Goal: Transaction & Acquisition: Book appointment/travel/reservation

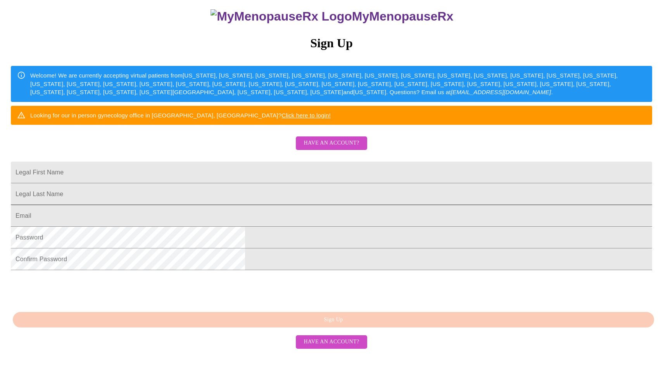
scroll to position [115, 0]
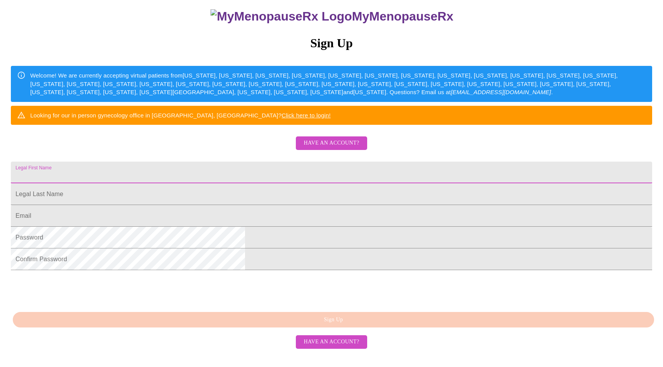
click at [278, 169] on input "Legal First Name" at bounding box center [331, 173] width 641 height 22
type input "c"
type input "Chandra"
click at [257, 198] on input "Legal First Name" at bounding box center [331, 194] width 641 height 22
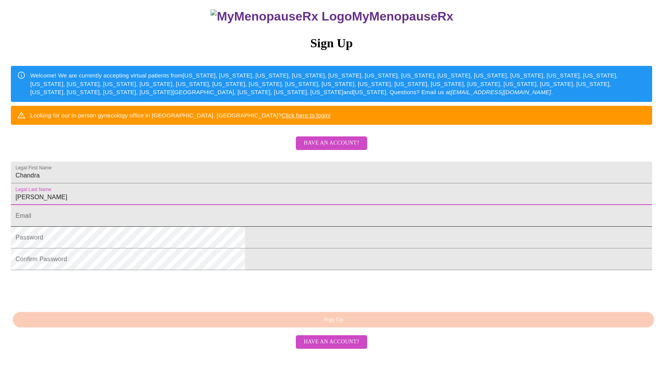
type input "[PERSON_NAME]"
click at [243, 220] on input "Legal First Name" at bounding box center [331, 216] width 641 height 22
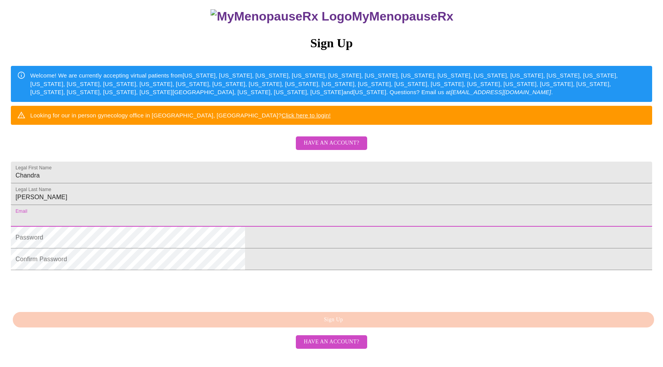
type input "[EMAIL_ADDRESS][DOMAIN_NAME]"
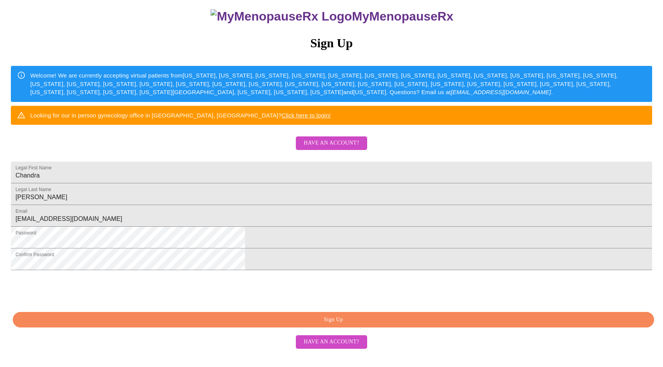
scroll to position [132, 0]
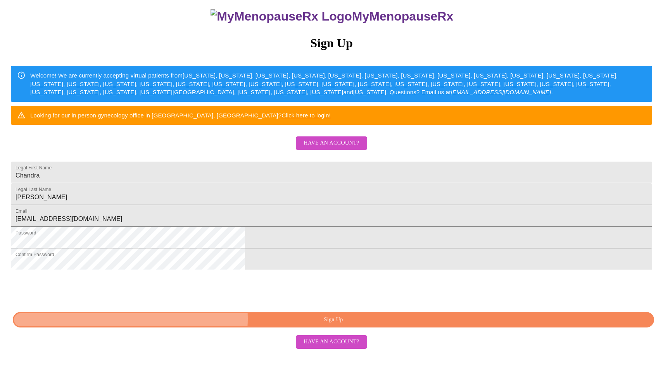
click at [326, 325] on span "Sign Up" at bounding box center [333, 320] width 623 height 10
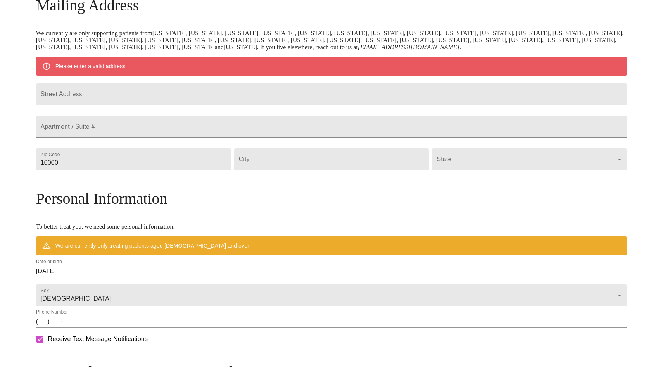
scroll to position [102, 0]
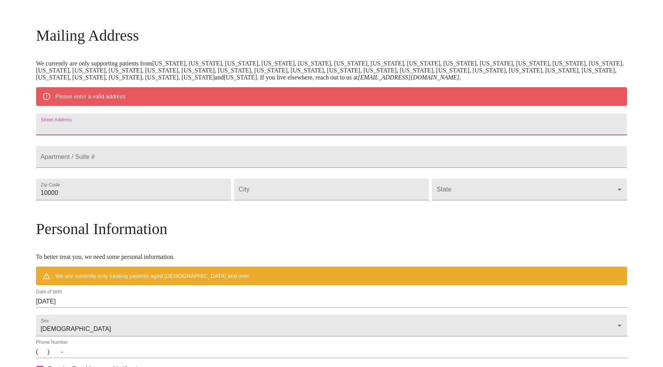
click at [157, 132] on input "Street Address" at bounding box center [331, 125] width 591 height 22
type input "[STREET_ADDRESS][PERSON_NAME][PERSON_NAME]"
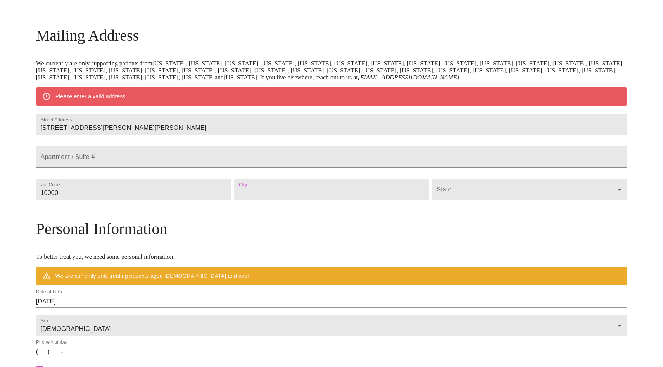
click at [278, 200] on input "Street Address" at bounding box center [331, 190] width 195 height 22
type input "[GEOGRAPHIC_DATA]"
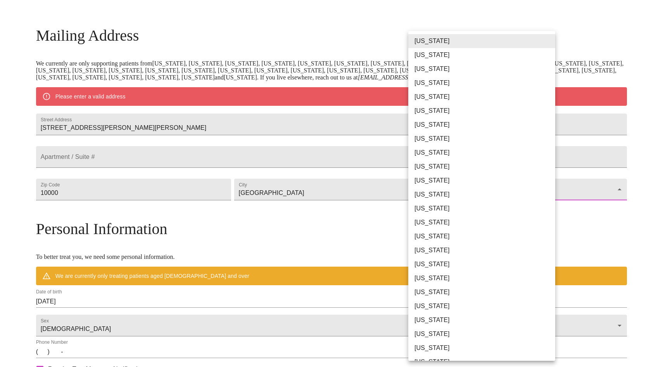
click at [489, 209] on body "MyMenopauseRx Welcome to MyMenopauseRx Since it's your first time here, you'll …" at bounding box center [331, 204] width 656 height 604
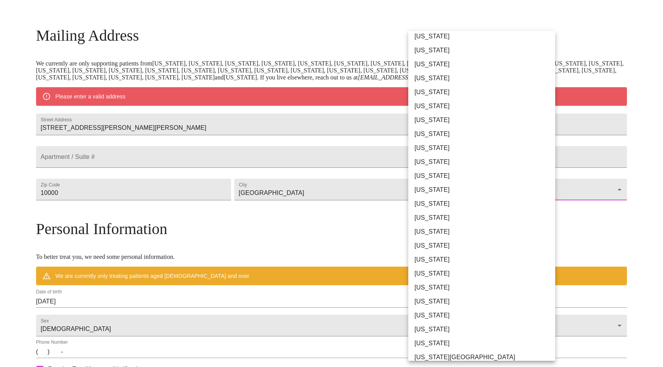
scroll to position [388, 0]
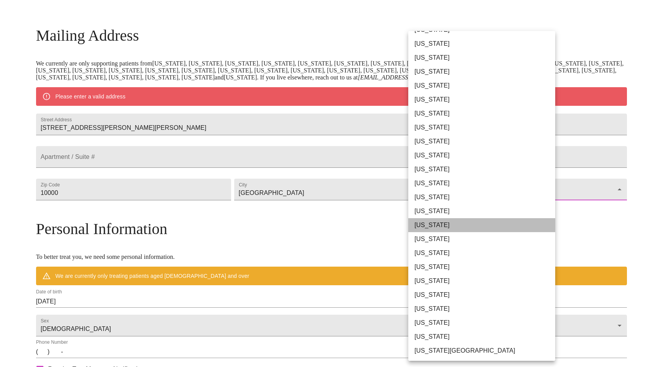
click at [445, 225] on li "[US_STATE]" at bounding box center [481, 225] width 147 height 14
type input "[US_STATE]"
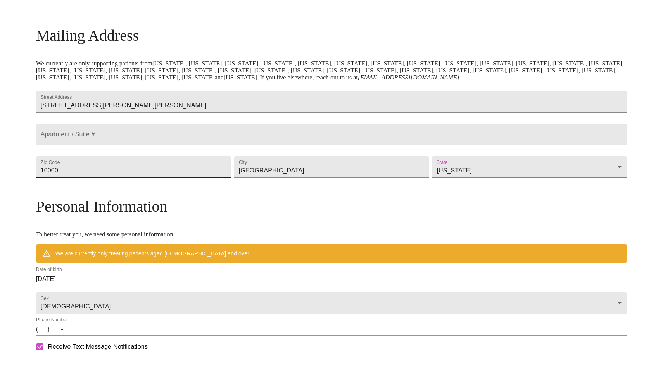
click at [169, 178] on input "10000" at bounding box center [133, 167] width 195 height 22
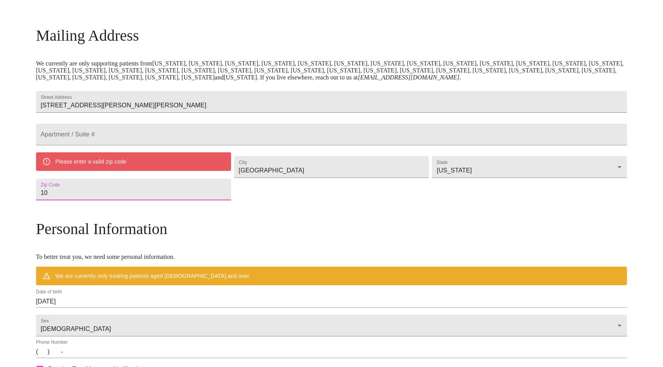
type input "1"
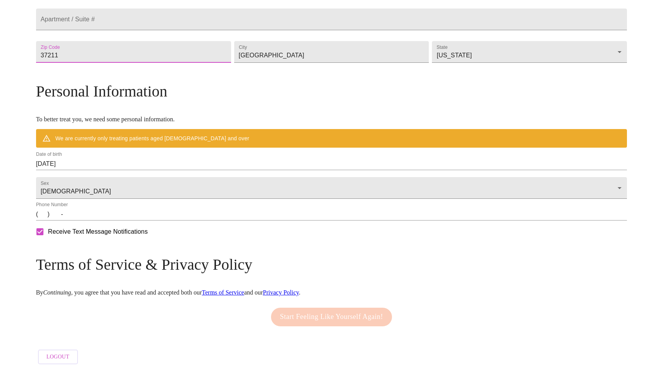
scroll to position [242, 0]
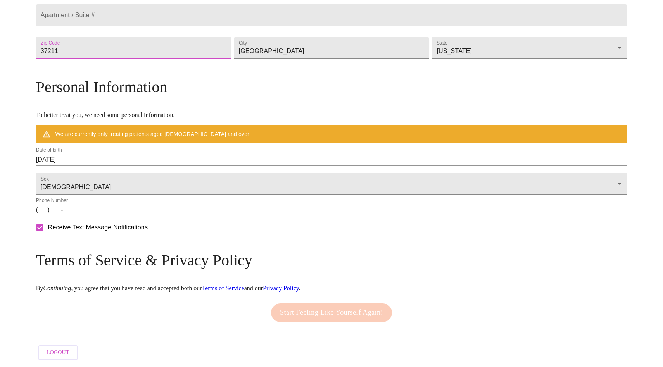
type input "37211"
click at [174, 156] on input "[DATE]" at bounding box center [331, 159] width 591 height 12
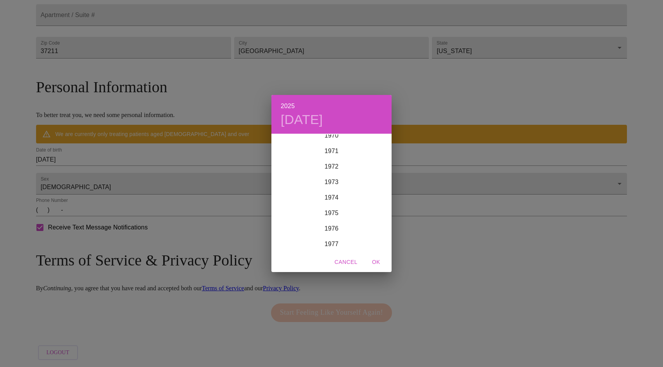
scroll to position [1024, 0]
click at [330, 155] on div "1966" at bounding box center [331, 156] width 120 height 15
click at [372, 147] on div "Mar" at bounding box center [371, 148] width 40 height 29
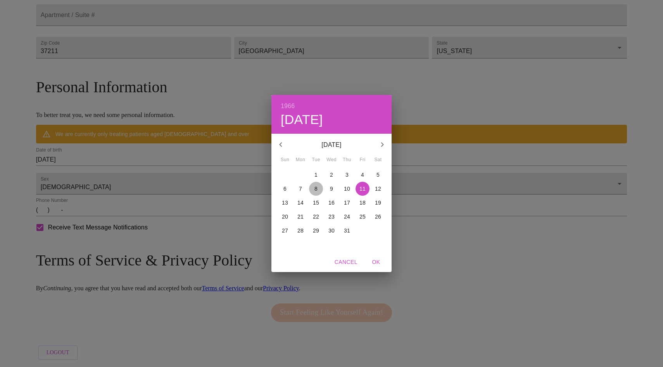
click at [317, 189] on p "8" at bounding box center [315, 189] width 3 height 8
click at [375, 260] on span "OK" at bounding box center [376, 262] width 19 height 10
type input "[DATE]"
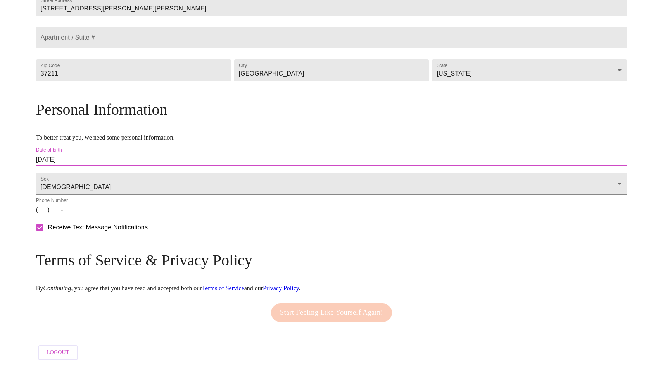
scroll to position [219, 0]
click at [115, 214] on input "(   )    -" at bounding box center [331, 210] width 591 height 12
type input "[PHONE_NUMBER]"
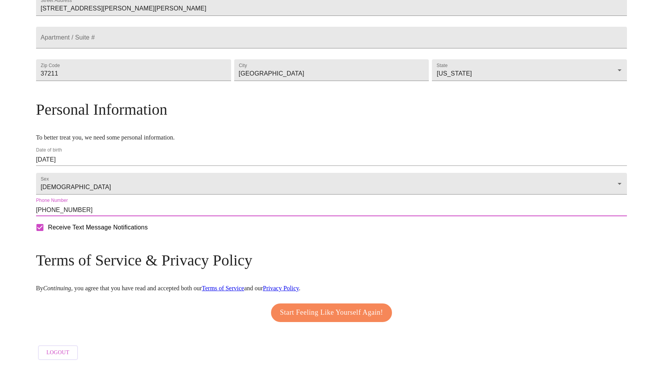
click at [315, 312] on span "Start Feeling Like Yourself Again!" at bounding box center [331, 312] width 103 height 12
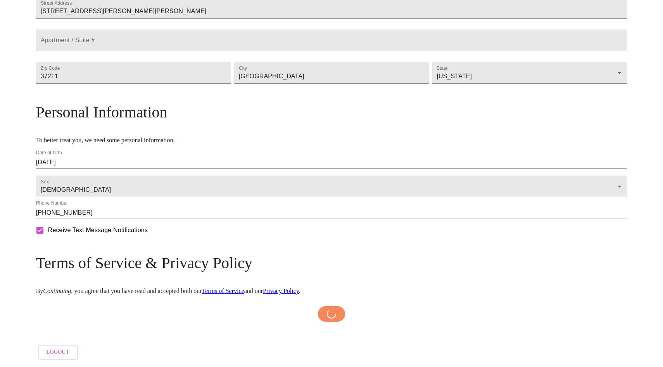
scroll to position [216, 0]
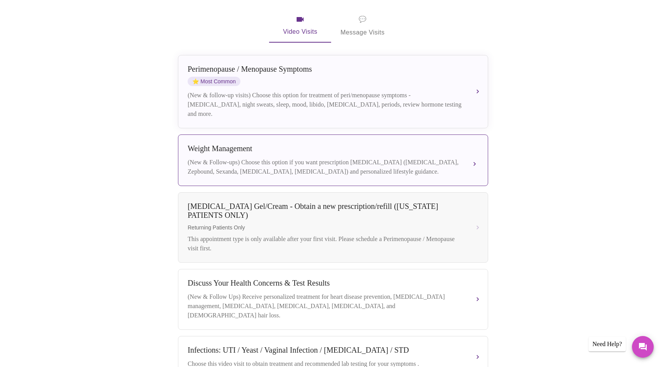
scroll to position [150, 0]
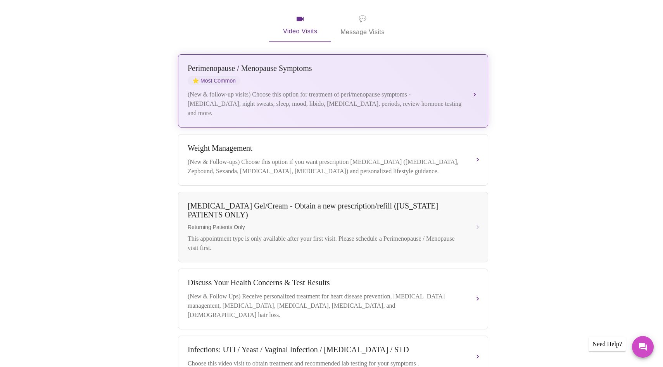
click at [337, 64] on div "[MEDICAL_DATA] / Menopause Symptoms ⭐ Most Common" at bounding box center [325, 74] width 275 height 21
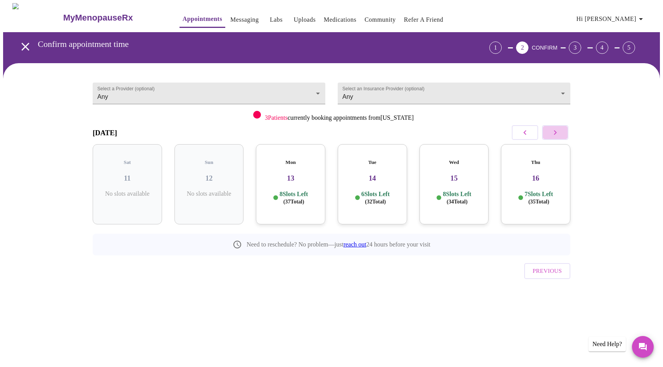
click at [555, 134] on icon "button" at bounding box center [554, 132] width 9 height 9
click at [140, 161] on div "Thu 16 7 Slots Left ( 35 Total)" at bounding box center [127, 184] width 69 height 80
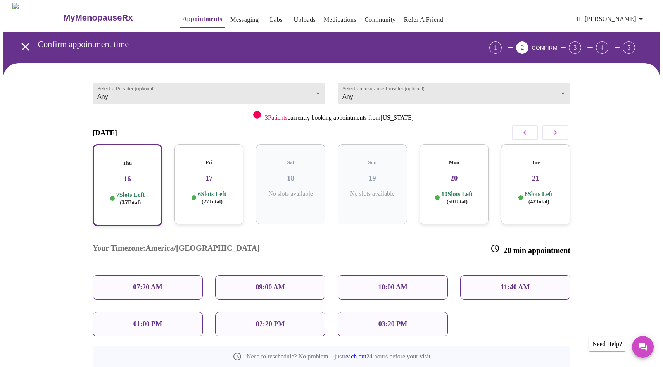
click at [198, 174] on h3 "17" at bounding box center [209, 178] width 57 height 9
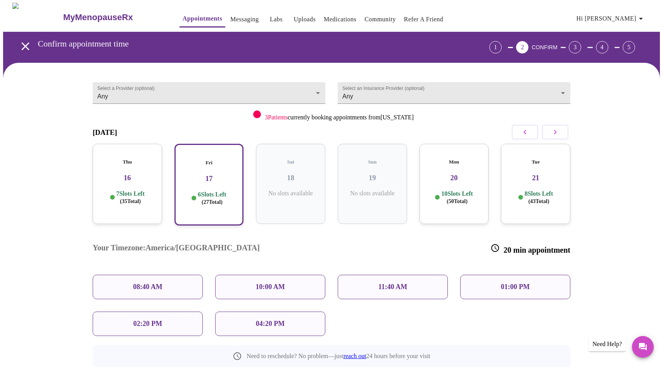
scroll to position [1, 0]
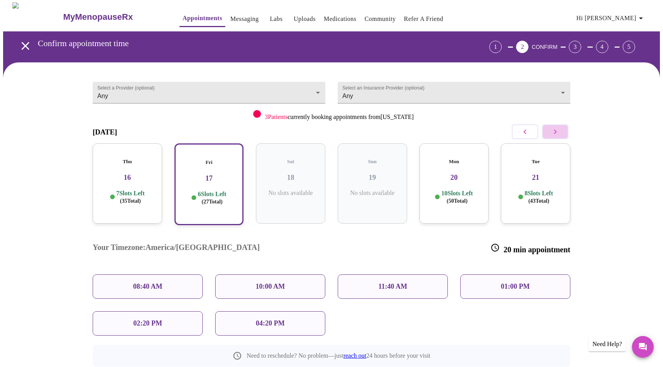
click at [559, 132] on icon "button" at bounding box center [554, 131] width 9 height 9
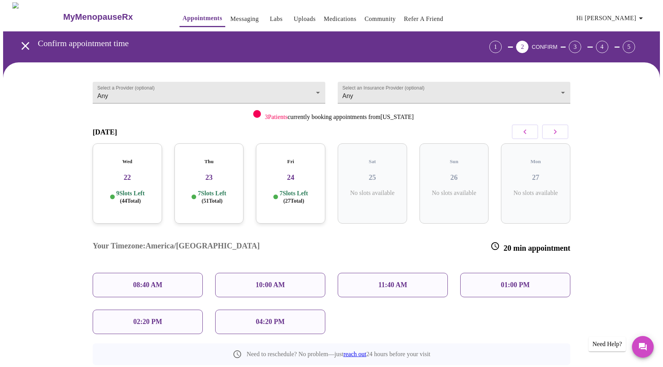
scroll to position [0, 0]
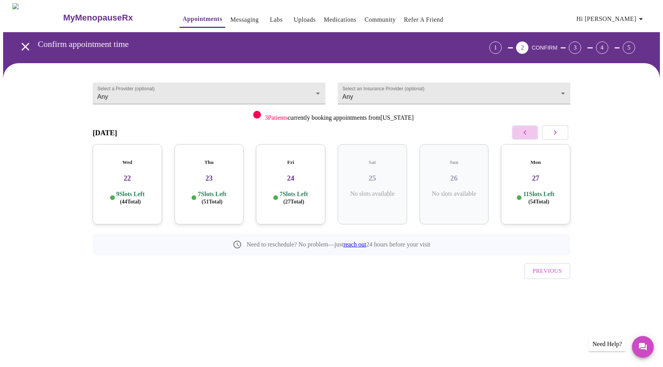
click at [528, 132] on icon "button" at bounding box center [524, 132] width 9 height 9
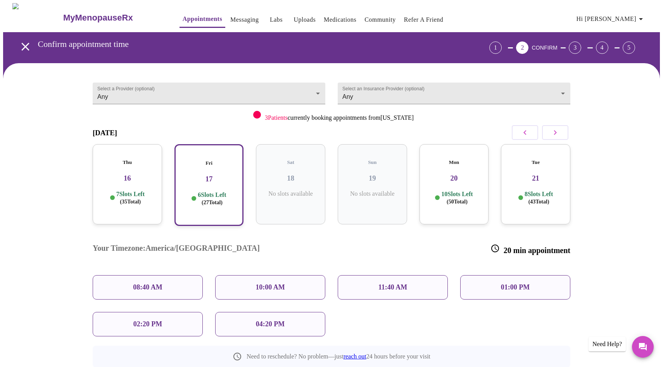
click at [528, 132] on icon "button" at bounding box center [524, 132] width 9 height 9
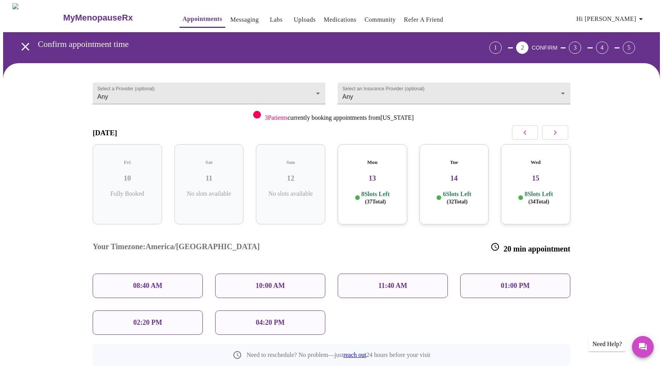
click at [386, 177] on div "Mon 13 8 Slots Left ( 37 Total)" at bounding box center [371, 184] width 69 height 80
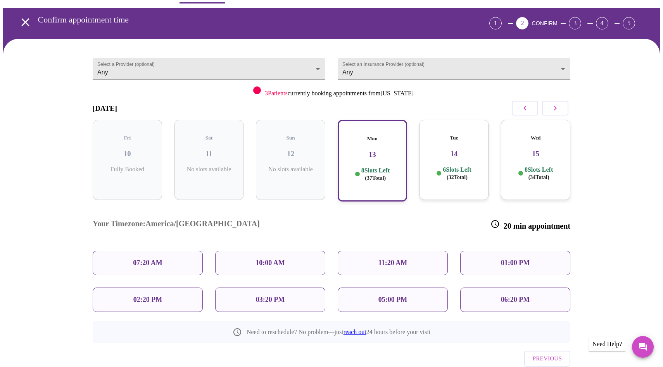
scroll to position [25, 0]
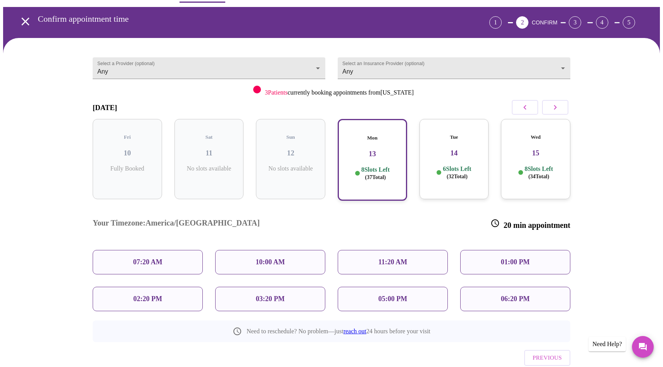
click at [451, 150] on div "Tue 14 6 Slots Left ( 32 Total)" at bounding box center [453, 159] width 69 height 80
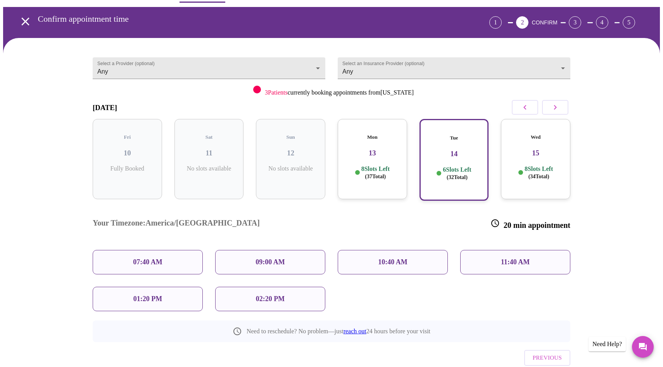
click at [513, 149] on h3 "15" at bounding box center [535, 153] width 57 height 9
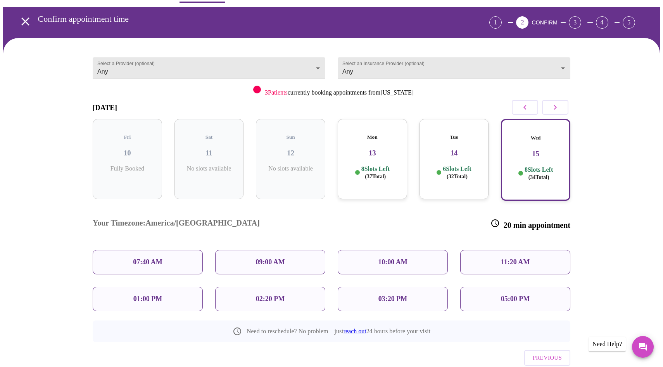
click at [517, 295] on p "05:00 PM" at bounding box center [515, 299] width 29 height 8
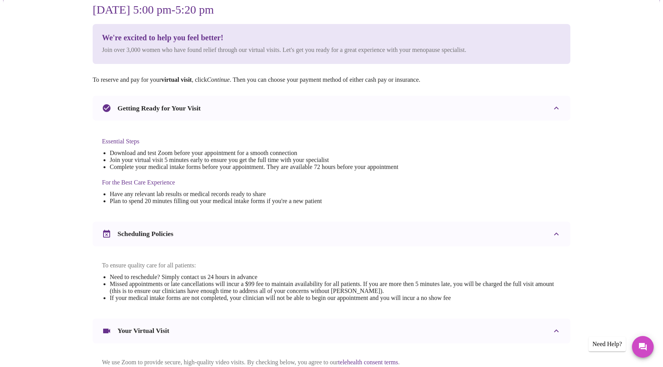
scroll to position [195, 0]
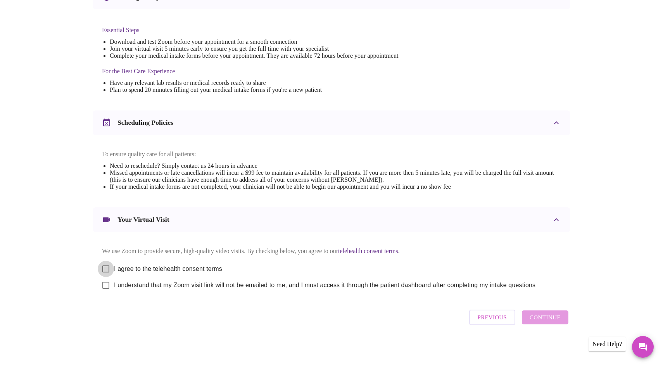
click at [106, 266] on input "I agree to the telehealth consent terms" at bounding box center [106, 269] width 16 height 16
checkbox input "true"
click at [106, 285] on input "I understand that my Zoom visit link will not be emailed to me, and I must acce…" at bounding box center [106, 285] width 16 height 16
checkbox input "true"
click at [547, 322] on span "Continue" at bounding box center [544, 317] width 31 height 10
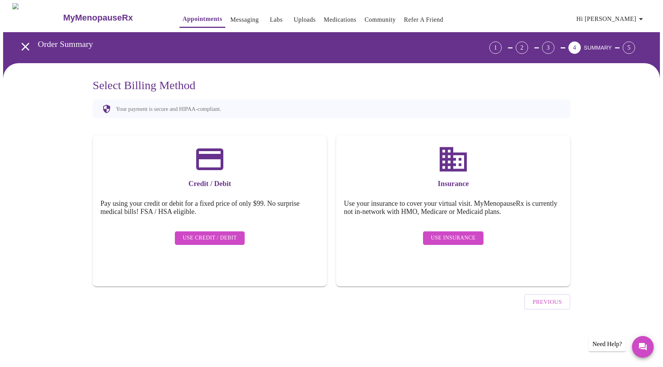
scroll to position [0, 0]
click at [475, 235] on button "Use Insurance" at bounding box center [453, 238] width 60 height 14
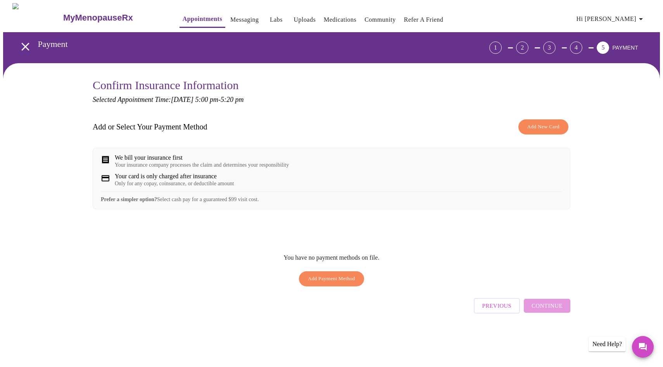
click at [89, 13] on h3 "MyMenopauseRx" at bounding box center [98, 18] width 70 height 10
